Goal: Find specific page/section: Find specific page/section

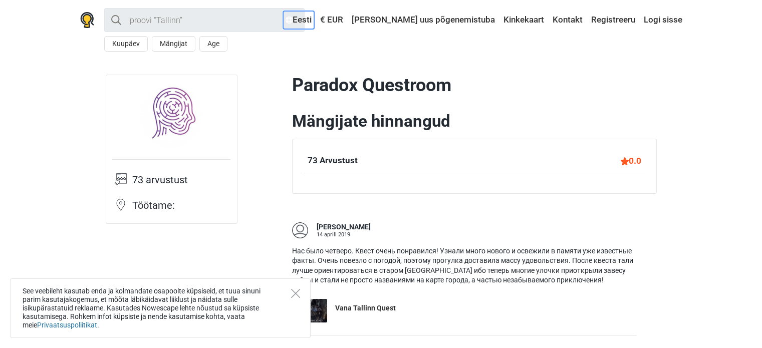
click at [314, 18] on link "Eesti" at bounding box center [298, 20] width 31 height 18
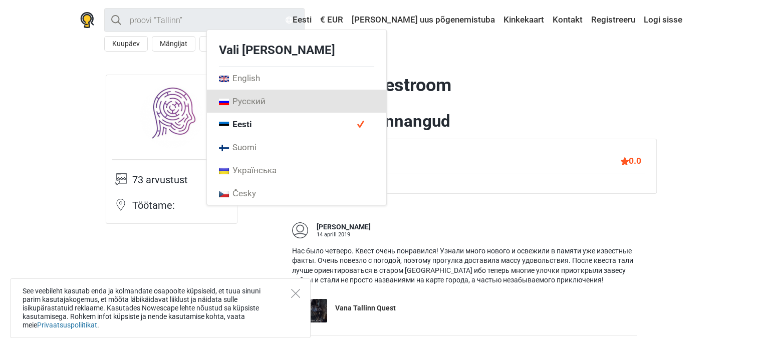
click at [265, 101] on span "Русский" at bounding box center [242, 101] width 47 height 11
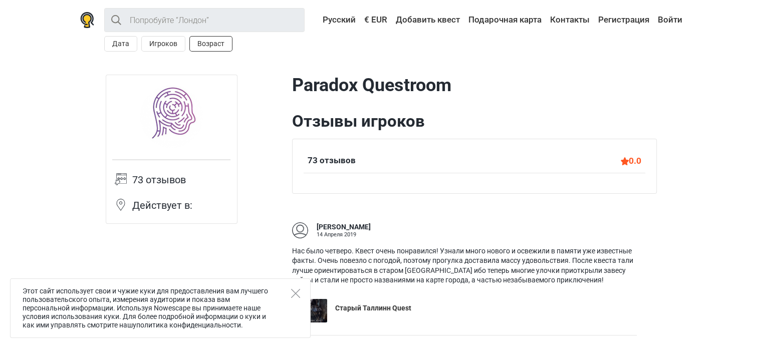
click at [201, 44] on button "Возраст" at bounding box center [210, 44] width 43 height 16
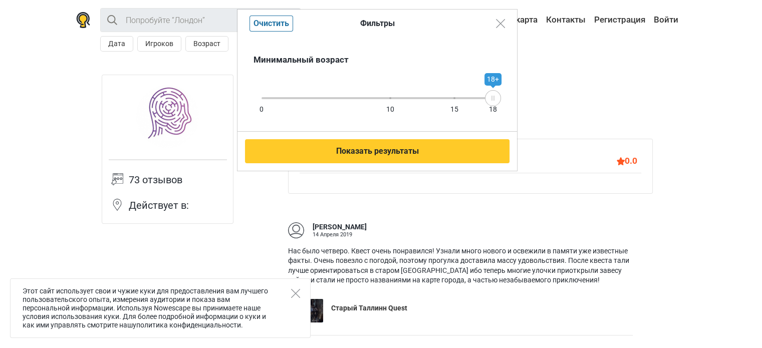
drag, startPoint x: 471, startPoint y: 94, endPoint x: 481, endPoint y: 94, distance: 9.5
click at [479, 94] on div "0 10 15 18 18+" at bounding box center [376, 98] width 231 height 9
drag, startPoint x: 487, startPoint y: 94, endPoint x: 497, endPoint y: 94, distance: 10.0
click at [488, 94] on div "17+" at bounding box center [483, 98] width 16 height 16
click at [499, 94] on div "Минимальный возраст 0 10 15 18 17+" at bounding box center [377, 85] width 280 height 94
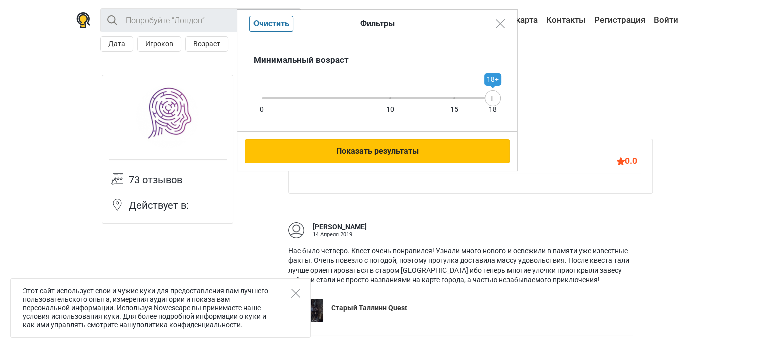
click at [438, 148] on button "Показать результаты" at bounding box center [377, 151] width 264 height 24
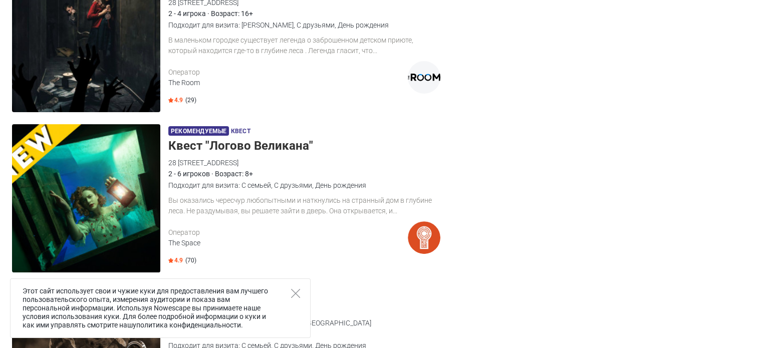
scroll to position [301, 0]
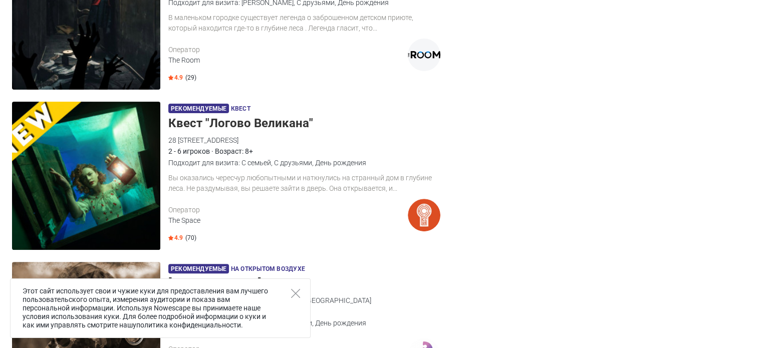
click at [301, 292] on div "Этот сайт использует свои и чужие куки для предоставления вам лучшего пользоват…" at bounding box center [160, 309] width 301 height 60
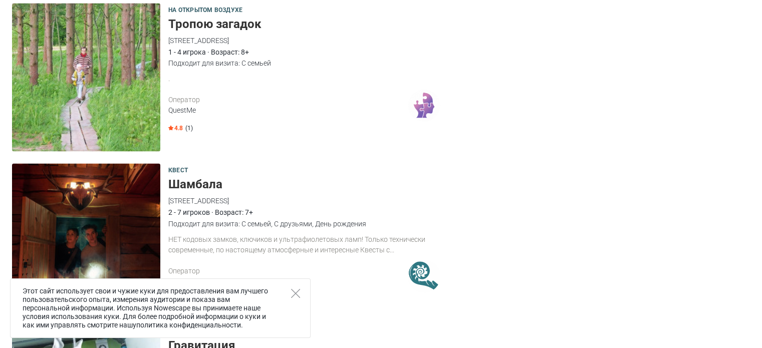
scroll to position [1803, 0]
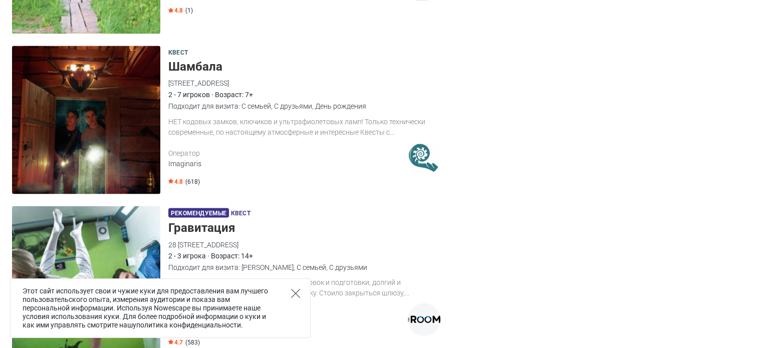
click at [292, 293] on icon "Close" at bounding box center [295, 293] width 9 height 9
